Goal: Transaction & Acquisition: Purchase product/service

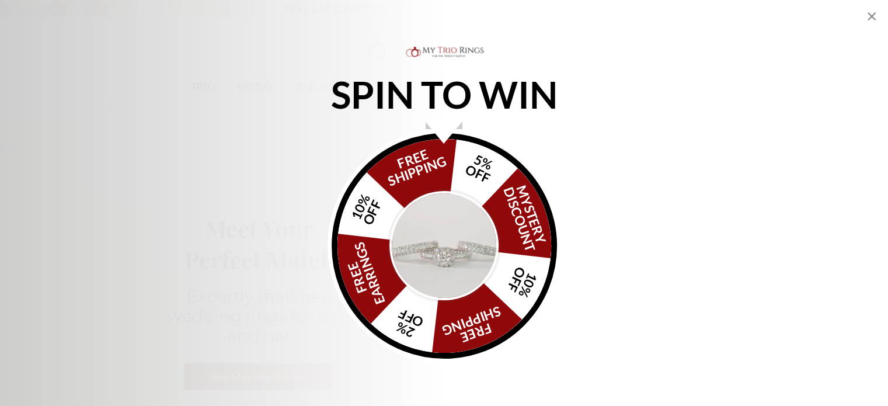
click at [871, 17] on icon "Close popup" at bounding box center [872, 16] width 8 height 8
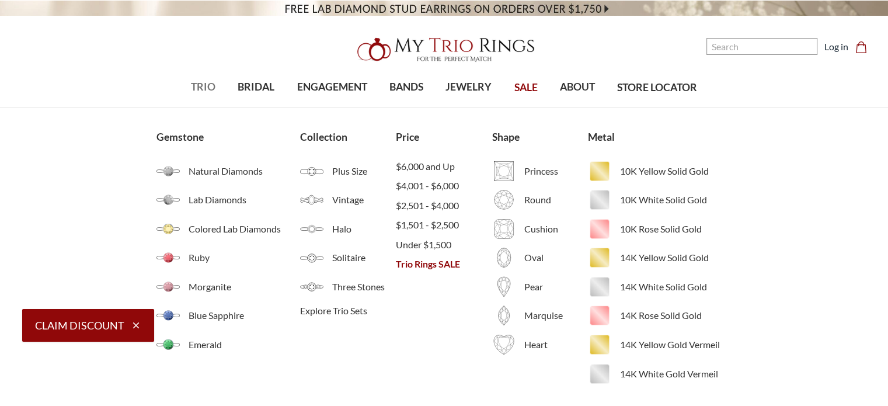
click at [194, 85] on span "TRIO" at bounding box center [203, 86] width 25 height 15
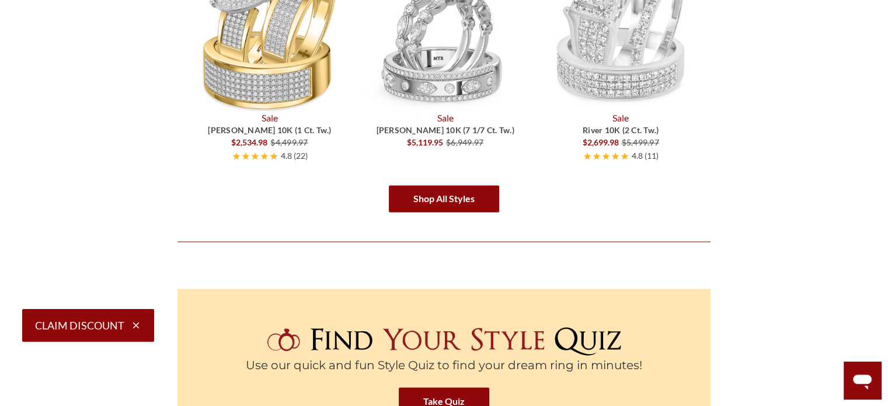
scroll to position [1981, 0]
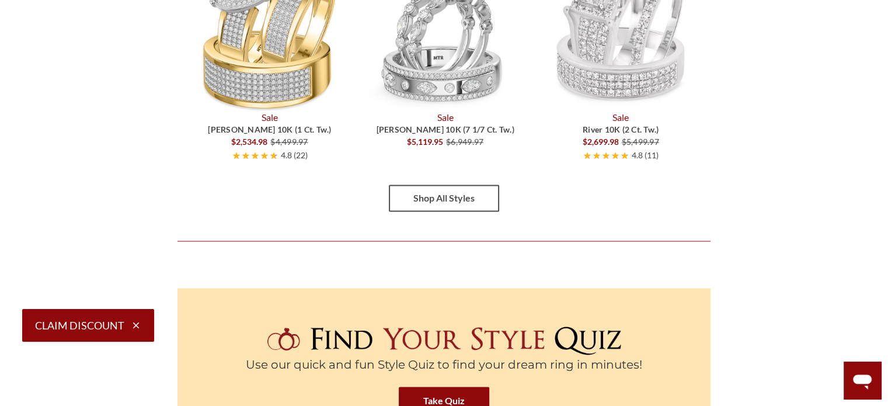
click at [465, 207] on link "Shop All Styles" at bounding box center [444, 198] width 110 height 27
